Goal: Check status: Check status

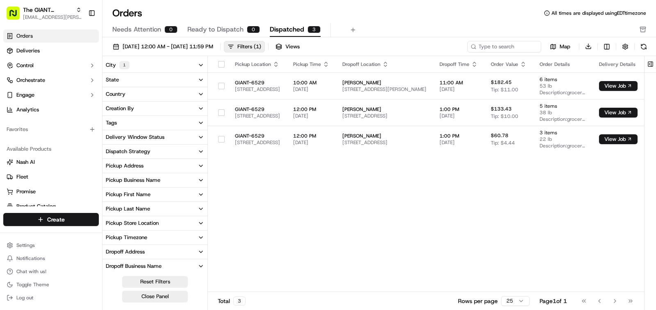
click at [288, 29] on span "Dispatched" at bounding box center [287, 30] width 34 height 10
click at [224, 28] on span "Ready to Dispatch" at bounding box center [215, 30] width 56 height 10
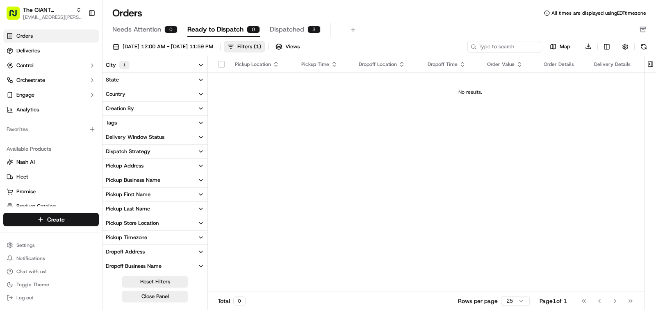
click at [297, 31] on span "Dispatched" at bounding box center [287, 30] width 34 height 10
